Goal: Information Seeking & Learning: Understand process/instructions

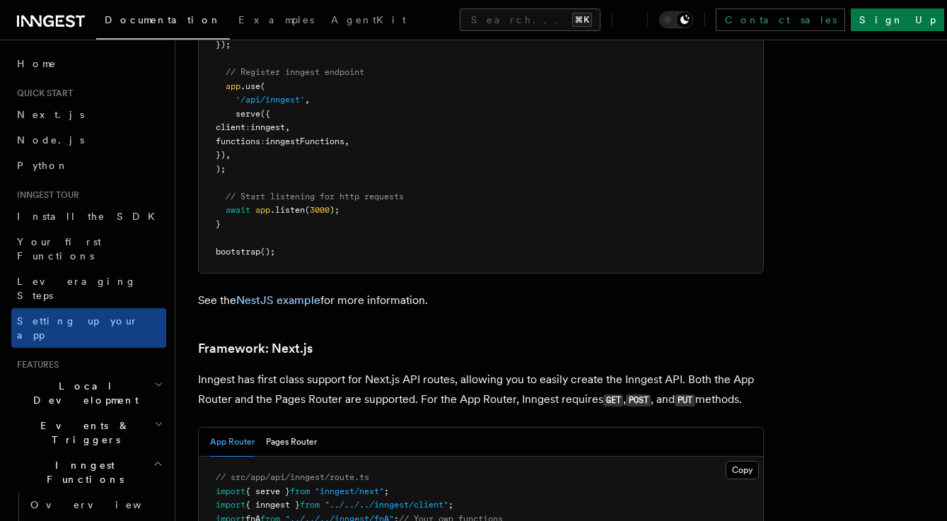
scroll to position [8760, 0]
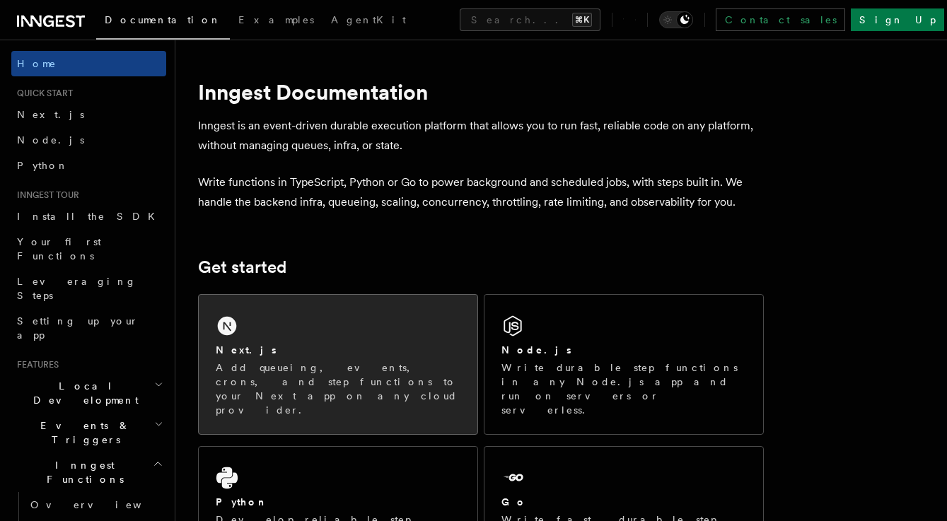
click at [228, 332] on icon at bounding box center [227, 326] width 19 height 19
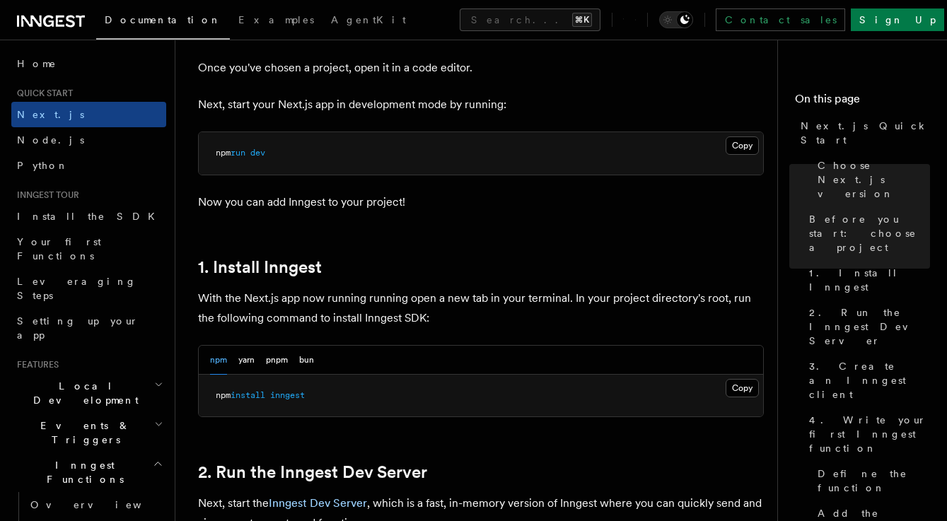
scroll to position [588, 0]
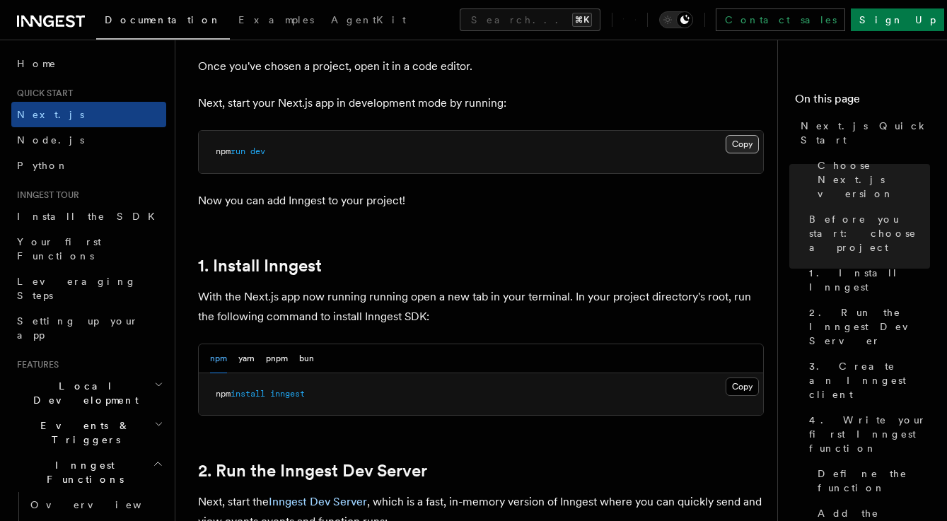
click at [731, 146] on button "Copy Copied" at bounding box center [742, 144] width 33 height 18
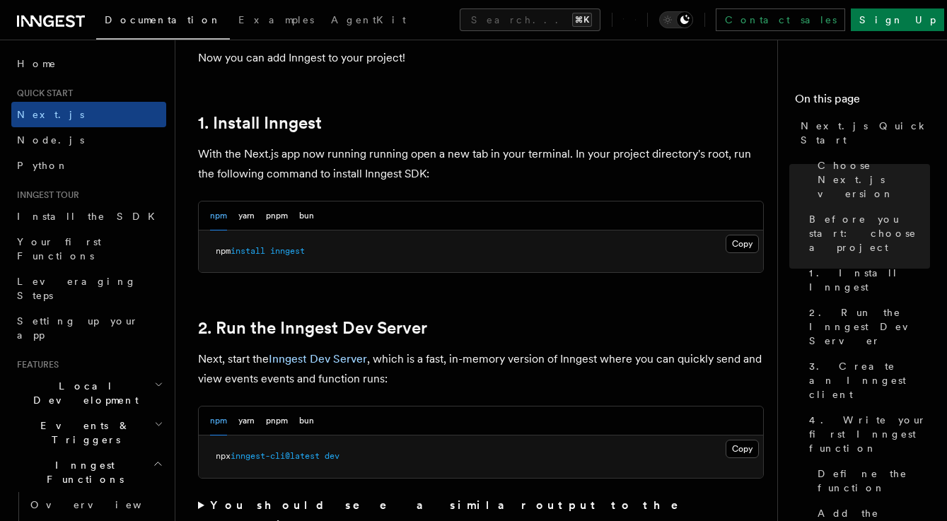
scroll to position [734, 0]
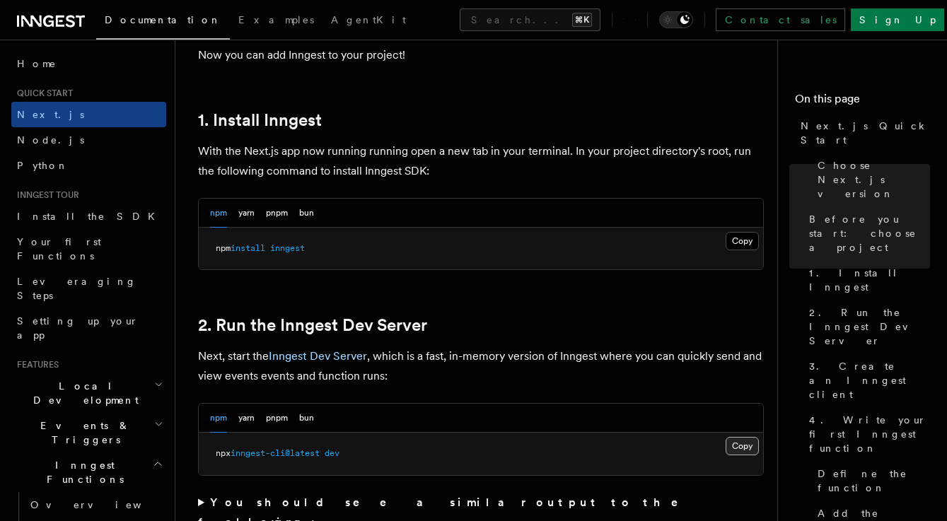
click at [742, 446] on button "Copy Copied" at bounding box center [742, 446] width 33 height 18
click at [609, 460] on pre "npx inngest-cli@latest dev" at bounding box center [481, 454] width 564 height 42
click at [736, 446] on button "Copy Copied" at bounding box center [742, 446] width 33 height 18
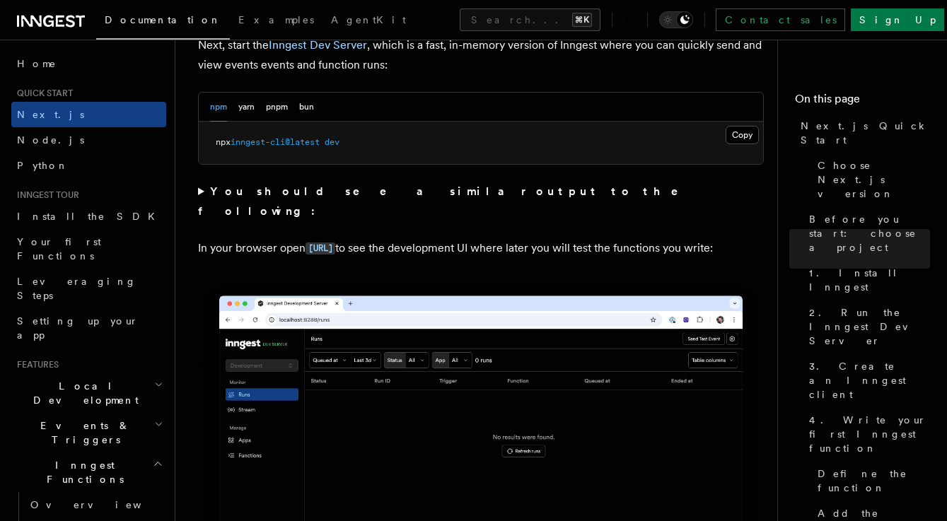
scroll to position [1046, 0]
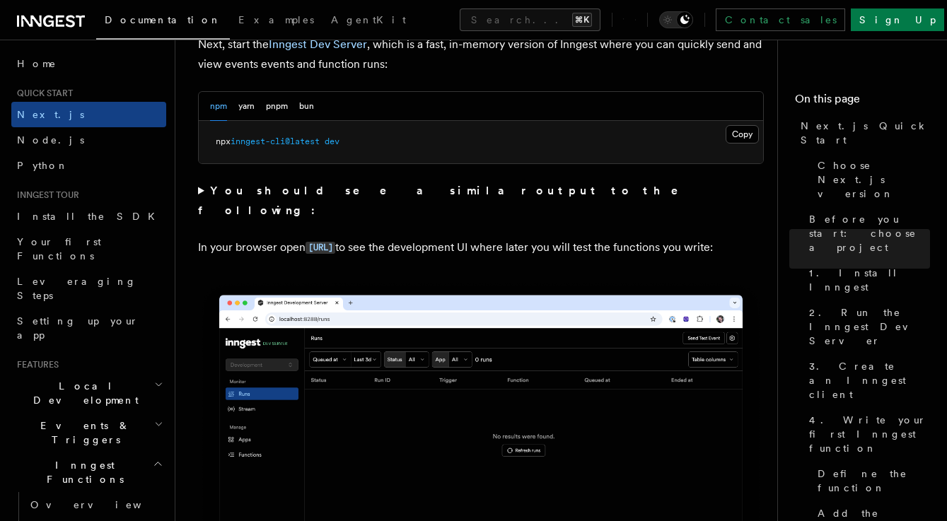
click at [330, 256] on p "In your browser open [URL] to see the development UI where later you will test …" at bounding box center [481, 248] width 566 height 21
copy code "[URL]"
